Goal: Transaction & Acquisition: Purchase product/service

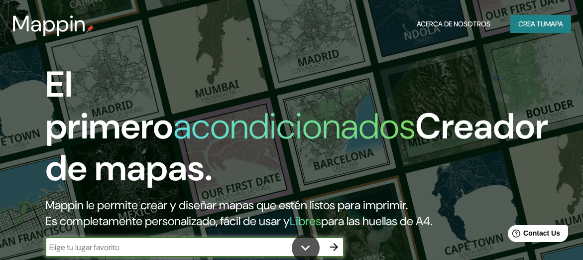
click at [198, 242] on input "text" at bounding box center [184, 247] width 279 height 11
type input "c"
type input "Ciuda"
click at [336, 241] on icon "button" at bounding box center [334, 247] width 12 height 12
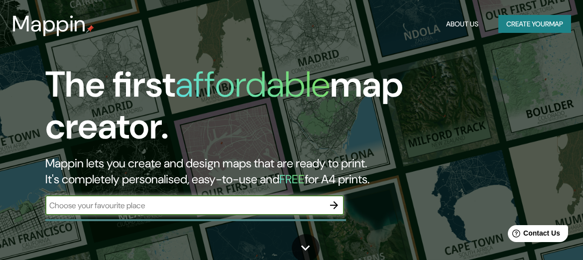
click at [145, 206] on input "text" at bounding box center [184, 205] width 279 height 11
type input "l"
type input "TLAHUAC, CIUDAD DE MÉXICO"
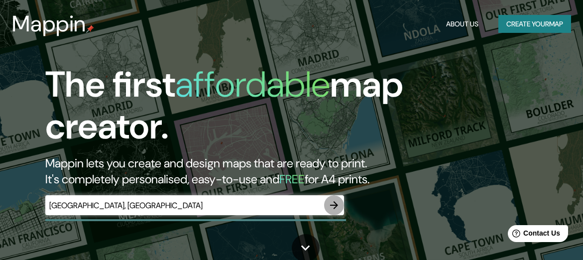
click at [337, 204] on icon "button" at bounding box center [334, 205] width 12 height 12
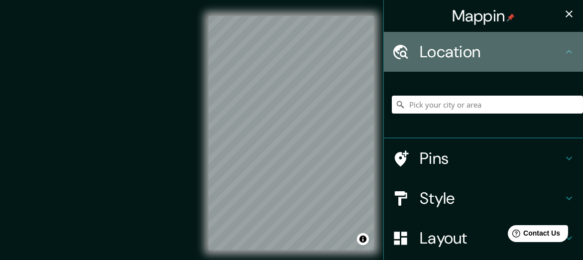
click at [569, 53] on icon at bounding box center [569, 52] width 12 height 12
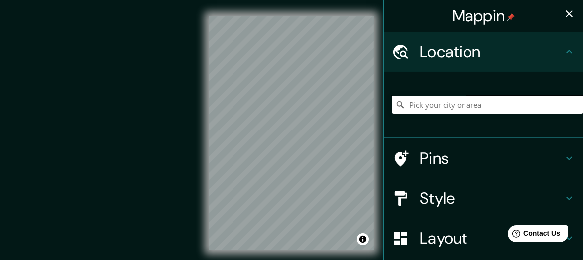
click at [416, 102] on input "Pick your city or area" at bounding box center [487, 105] width 191 height 18
click at [513, 107] on input "Ciudad de México, México" at bounding box center [487, 105] width 191 height 18
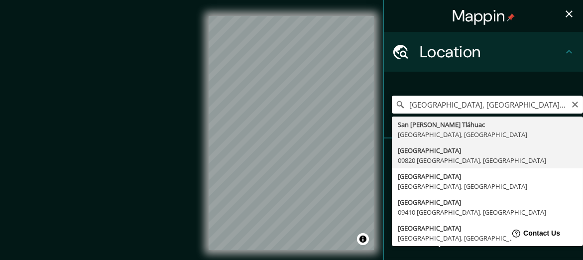
type input "Avenida Tláhuac, 09820 Ciudad de México, México"
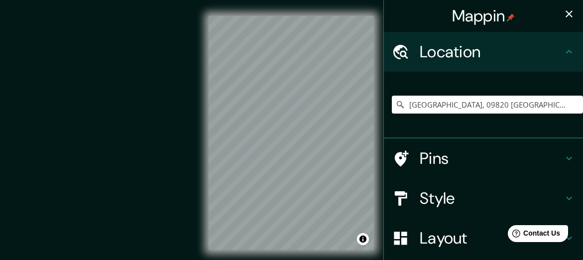
click at [495, 52] on div "Mappin Location Avenida Tláhuac, 09820 Ciudad de México, México Pins Style Layo…" at bounding box center [291, 141] width 583 height 282
